Goal: Task Accomplishment & Management: Complete application form

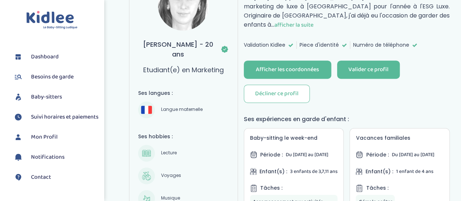
scroll to position [118, 0]
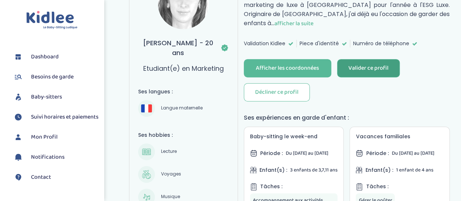
click at [377, 64] on div "Valider ce profil" at bounding box center [369, 68] width 40 height 8
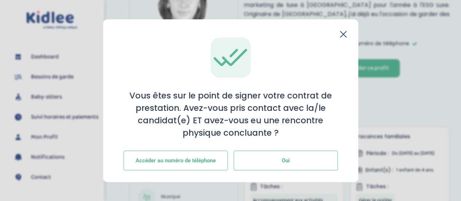
click at [268, 159] on button "Oui" at bounding box center [286, 161] width 104 height 20
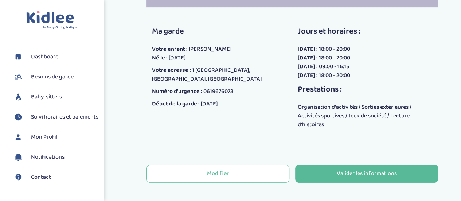
scroll to position [183, 0]
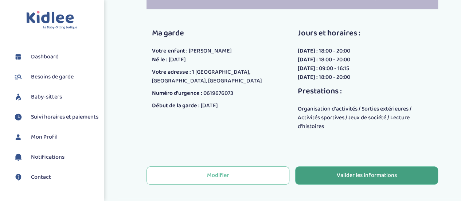
click at [357, 171] on div "Valider les informations" at bounding box center [367, 175] width 60 height 8
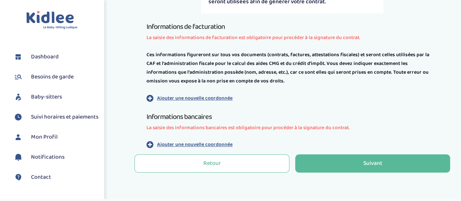
scroll to position [183, 0]
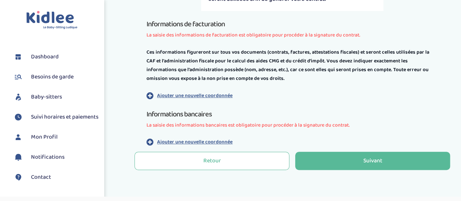
click at [208, 96] on p "Ajouter une nouvelle coordonnée" at bounding box center [194, 96] width 75 height 8
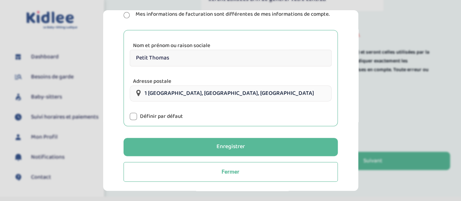
scroll to position [167, 0]
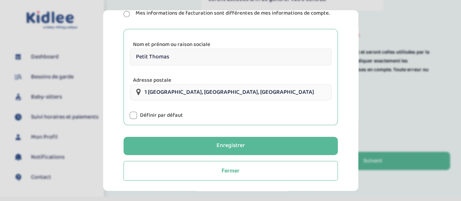
click at [132, 114] on div at bounding box center [133, 115] width 7 height 7
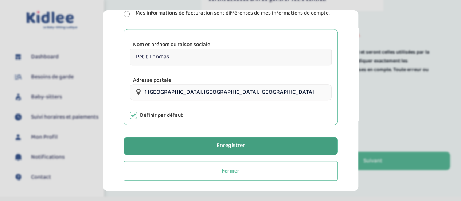
click at [225, 145] on div "Enregistrer" at bounding box center [231, 145] width 28 height 8
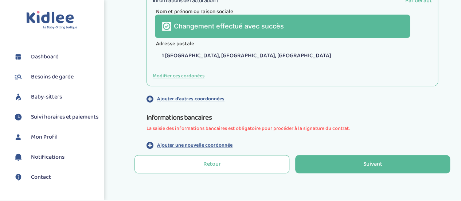
scroll to position [296, 0]
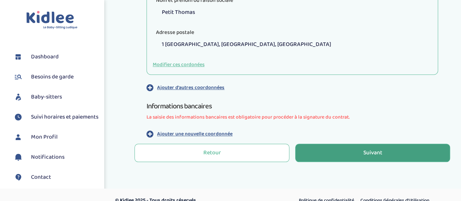
click at [398, 155] on button "Suivant" at bounding box center [372, 153] width 155 height 18
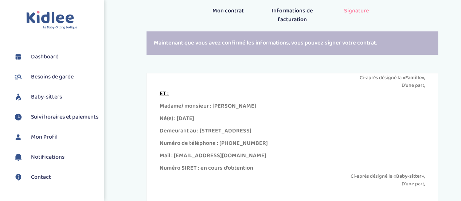
scroll to position [114, 0]
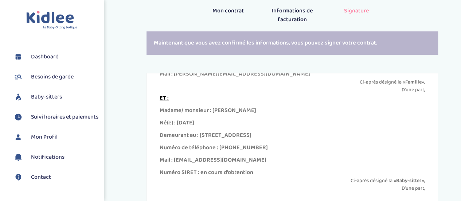
click at [304, 138] on div "Demeurant au : 15 Avenue Hoche, Paris, France" at bounding box center [292, 135] width 265 height 9
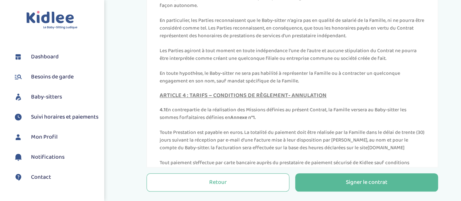
scroll to position [737, 0]
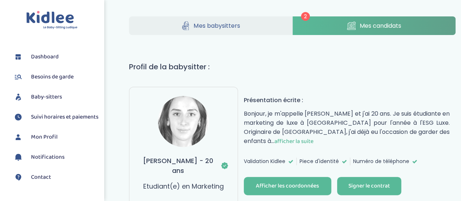
click at [314, 137] on span "afficher la suite" at bounding box center [294, 141] width 39 height 9
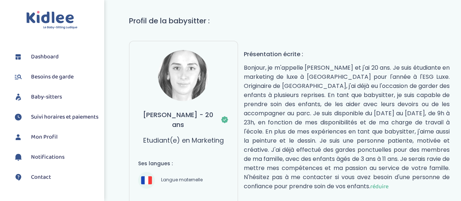
scroll to position [84, 0]
